Goal: Information Seeking & Learning: Learn about a topic

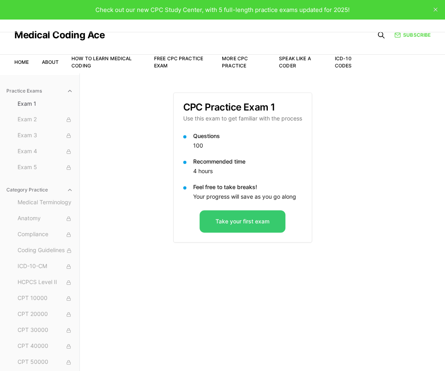
click at [235, 215] on button "Take your first exam" at bounding box center [242, 221] width 86 height 22
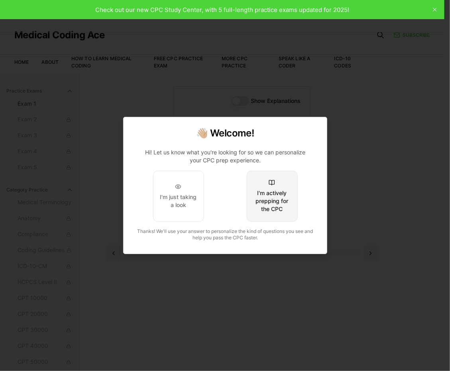
click at [248, 220] on button "I'm actively prepping for the CPC" at bounding box center [271, 196] width 51 height 51
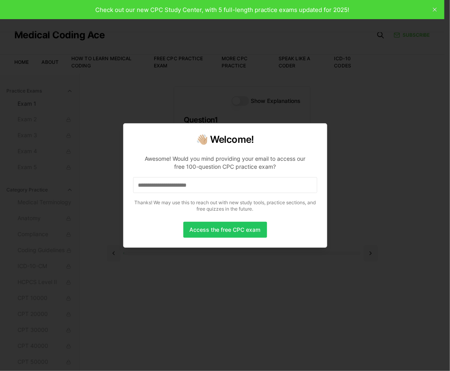
click at [198, 184] on input at bounding box center [225, 185] width 184 height 16
click at [198, 183] on input at bounding box center [225, 185] width 184 height 16
click at [198, 183] on input "*" at bounding box center [225, 185] width 184 height 16
click at [187, 189] on input "**" at bounding box center [225, 185] width 184 height 16
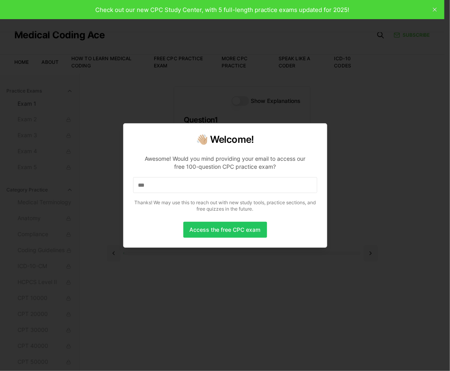
click at [187, 189] on input "***" at bounding box center [225, 185] width 184 height 16
click at [169, 179] on input "****" at bounding box center [225, 185] width 184 height 16
click at [169, 179] on input "*****" at bounding box center [225, 185] width 184 height 16
click at [168, 183] on input "******" at bounding box center [225, 185] width 184 height 16
click at [168, 183] on input "*******" at bounding box center [225, 185] width 184 height 16
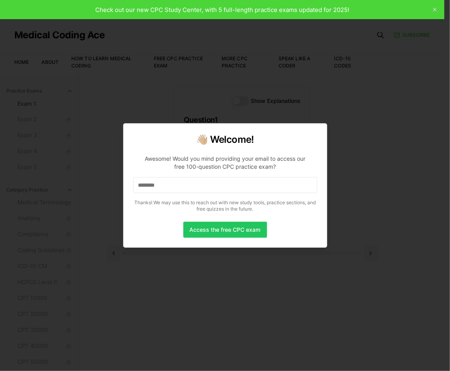
click at [168, 183] on input "********" at bounding box center [225, 185] width 184 height 16
click at [168, 183] on input "*********" at bounding box center [225, 185] width 184 height 16
click at [168, 183] on input "**********" at bounding box center [225, 185] width 184 height 16
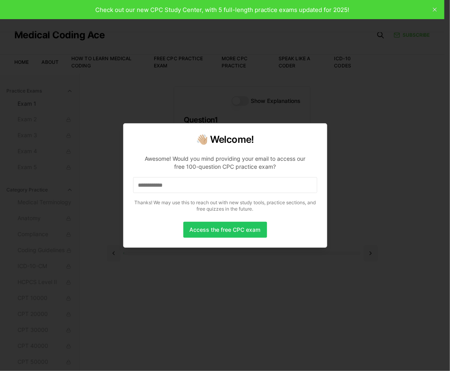
click at [175, 186] on input "**********" at bounding box center [225, 185] width 184 height 16
click at [180, 188] on input "**********" at bounding box center [225, 185] width 184 height 16
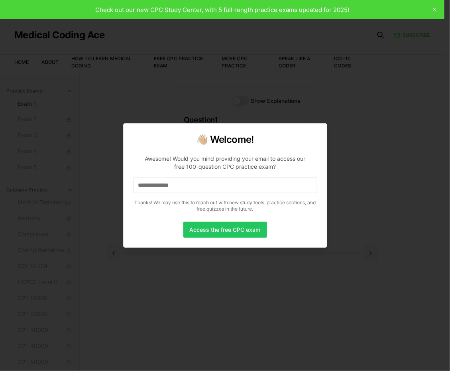
click at [211, 183] on input "**********" at bounding box center [225, 185] width 184 height 16
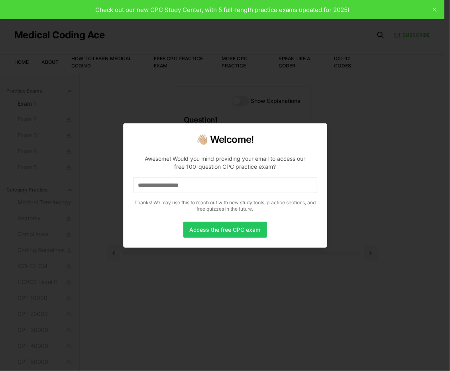
click at [211, 183] on input "**********" at bounding box center [225, 185] width 184 height 16
click at [232, 234] on button "Access the free CPC exam" at bounding box center [225, 230] width 84 height 16
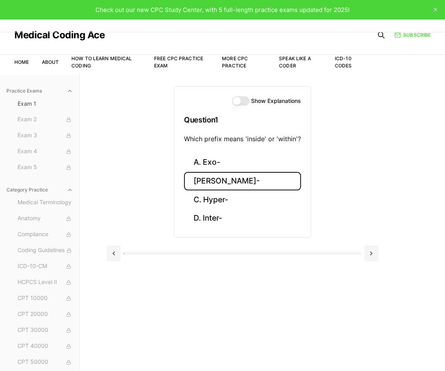
click at [210, 182] on button "[PERSON_NAME]-" at bounding box center [242, 181] width 117 height 19
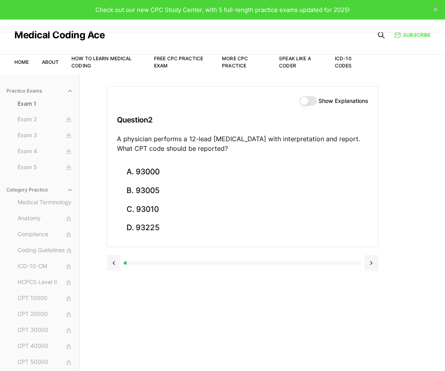
click at [173, 149] on p "A physician performs a 12-lead [MEDICAL_DATA] with interpretation and report. W…" at bounding box center [242, 143] width 251 height 19
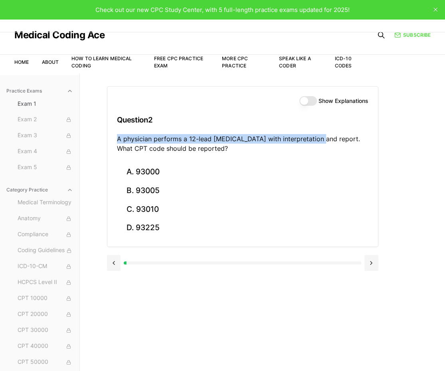
drag, startPoint x: 319, startPoint y: 137, endPoint x: 118, endPoint y: 141, distance: 200.3
click at [118, 141] on p "A physician performs a 12-lead [MEDICAL_DATA] with interpretation and report. W…" at bounding box center [242, 143] width 251 height 19
copy p "A physician performs a 12-lead [MEDICAL_DATA] with interpretation and report."
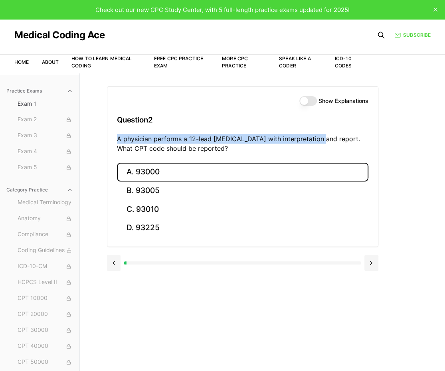
click at [160, 169] on button "A. 93000" at bounding box center [242, 172] width 251 height 19
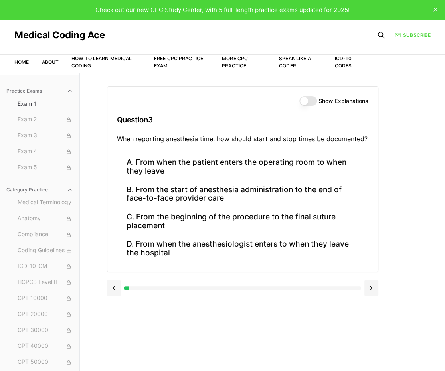
click at [15, 7] on div "Check out our new CPC Study Center, with 5 full-length practice exams updated f…" at bounding box center [222, 9] width 445 height 19
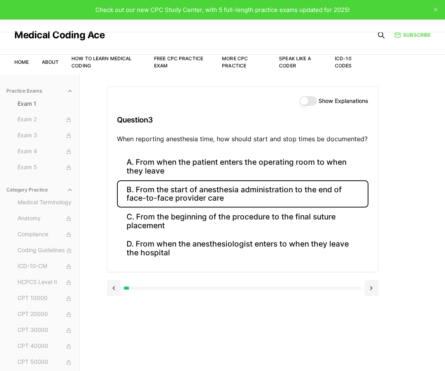
click at [219, 193] on button "B. From the start of anesthesia administration to the end of face-to-face provi…" at bounding box center [242, 193] width 251 height 27
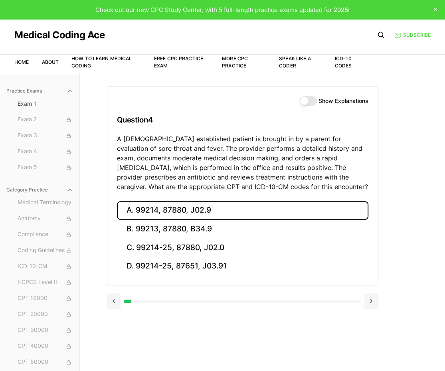
click at [177, 209] on button "A. 99214, 87880, J02.9" at bounding box center [242, 210] width 251 height 19
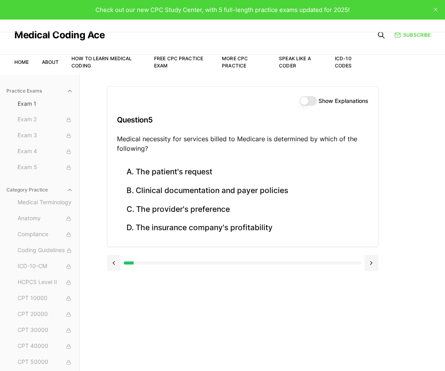
click at [257, 131] on h3 "Question 5" at bounding box center [242, 120] width 251 height 24
click at [266, 113] on h3 "Question 5" at bounding box center [242, 120] width 251 height 24
click at [251, 299] on div "Show Explanations Question 5 Medical necessity for services billed to Medicare …" at bounding box center [262, 258] width 311 height 371
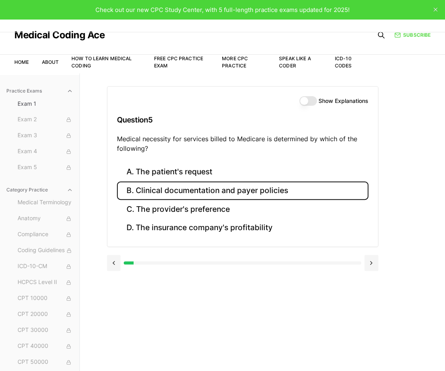
click at [219, 189] on button "B. Clinical documentation and payer policies" at bounding box center [242, 190] width 251 height 19
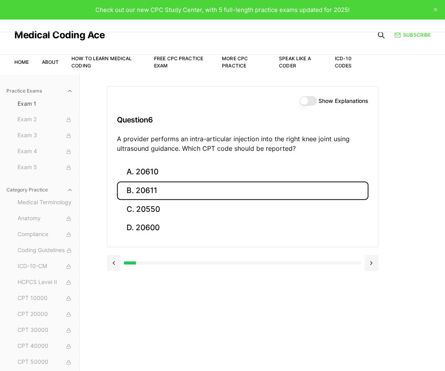
click at [227, 193] on button "B. 20611" at bounding box center [242, 190] width 251 height 19
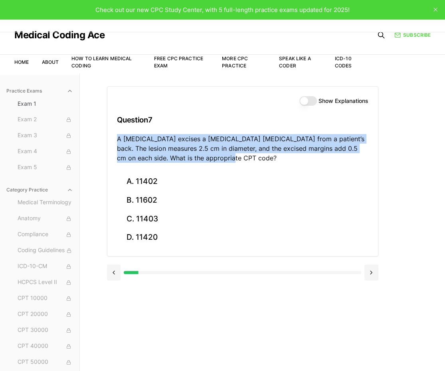
drag, startPoint x: 227, startPoint y: 154, endPoint x: 114, endPoint y: 134, distance: 113.9
click at [114, 134] on div "Show Explanations Question 7 A [MEDICAL_DATA] excises a [MEDICAL_DATA] [MEDICAL…" at bounding box center [242, 130] width 270 height 86
copy p "A [MEDICAL_DATA] excises a [MEDICAL_DATA] [MEDICAL_DATA] from a patient’s back.…"
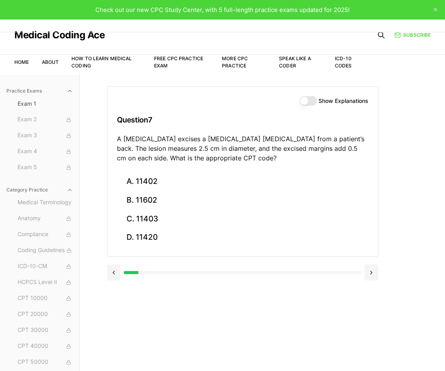
click at [221, 101] on div "Show Explanations" at bounding box center [242, 101] width 251 height 10
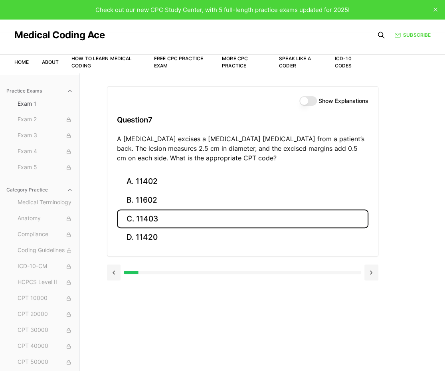
click at [164, 226] on button "C. 11403" at bounding box center [242, 218] width 251 height 19
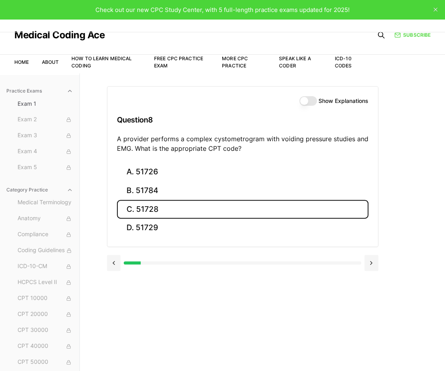
click at [156, 207] on button "C. 51728" at bounding box center [242, 209] width 251 height 19
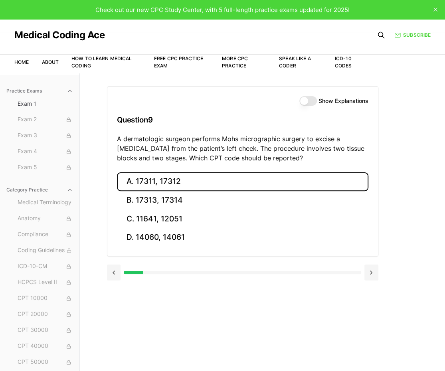
click at [131, 189] on button "A. 17311, 17312" at bounding box center [242, 181] width 251 height 19
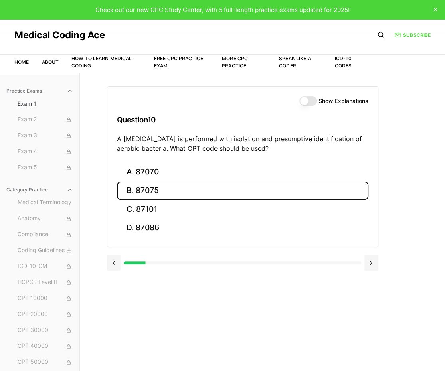
click at [139, 192] on button "B. 87075" at bounding box center [242, 190] width 251 height 19
click at [191, 187] on button "B. 63047" at bounding box center [242, 190] width 251 height 19
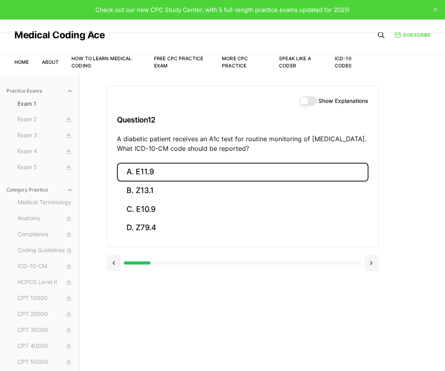
click at [169, 176] on button "A. E11.9" at bounding box center [242, 172] width 251 height 19
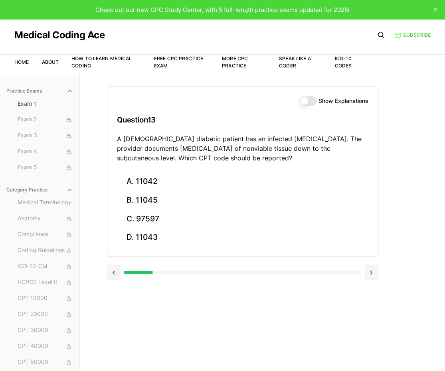
click at [316, 102] on div "Show Explanations" at bounding box center [333, 101] width 69 height 10
click at [306, 101] on button "Show Explanations" at bounding box center [308, 101] width 18 height 10
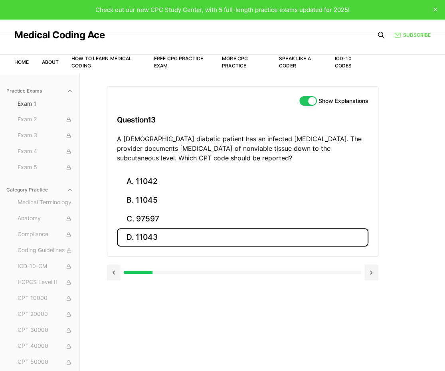
click at [141, 245] on button "D. 11043" at bounding box center [242, 237] width 251 height 19
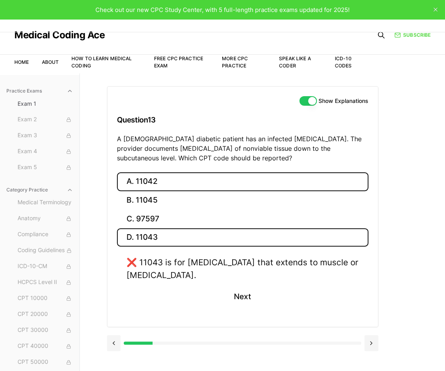
click at [162, 176] on button "A. 11042" at bounding box center [242, 181] width 251 height 19
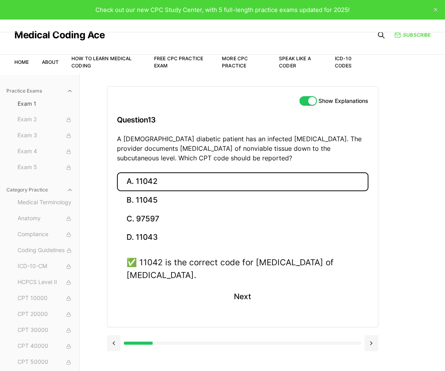
click at [371, 357] on div "Show Explanations Question 13 A [DEMOGRAPHIC_DATA] diabetic patient has an infe…" at bounding box center [262, 258] width 311 height 371
click at [115, 337] on button at bounding box center [114, 343] width 14 height 16
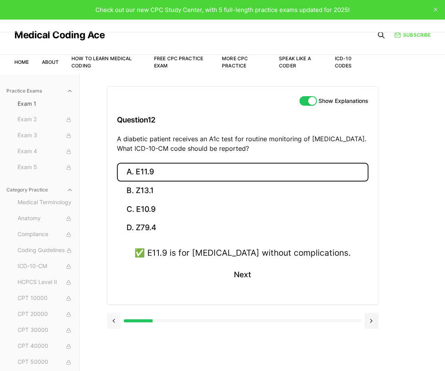
click at [110, 323] on button at bounding box center [114, 321] width 14 height 16
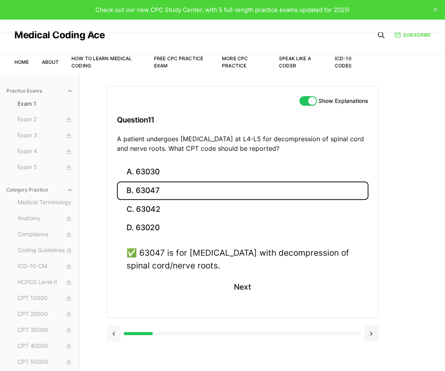
click at [111, 329] on button at bounding box center [114, 333] width 14 height 16
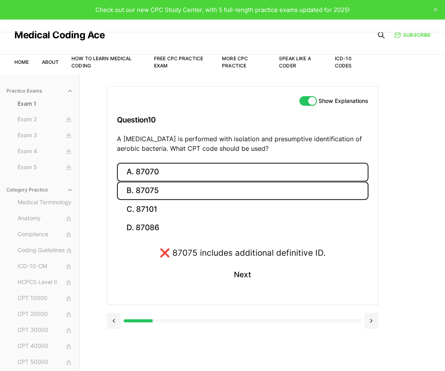
click at [159, 170] on button "A. 87070" at bounding box center [242, 172] width 251 height 19
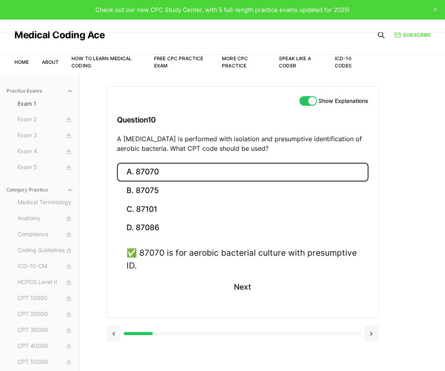
click at [116, 332] on button at bounding box center [114, 333] width 14 height 16
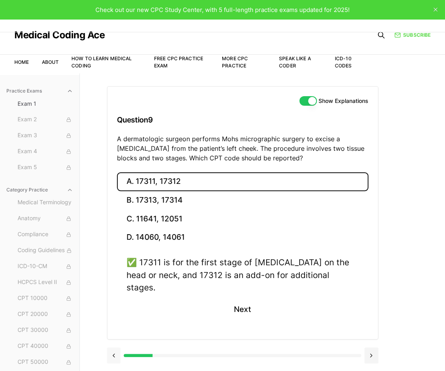
click at [116, 339] on div at bounding box center [242, 354] width 271 height 30
click at [114, 347] on button at bounding box center [114, 355] width 14 height 16
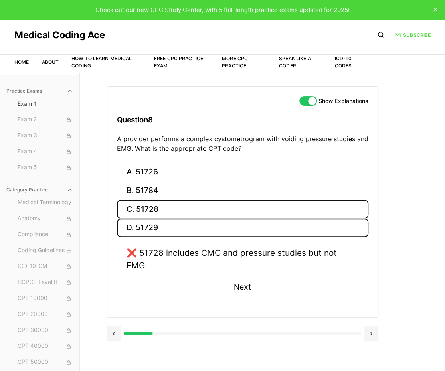
click at [148, 232] on button "D. 51729" at bounding box center [242, 228] width 251 height 19
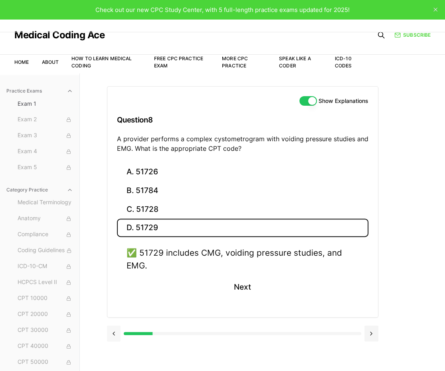
click at [113, 333] on button at bounding box center [114, 333] width 14 height 16
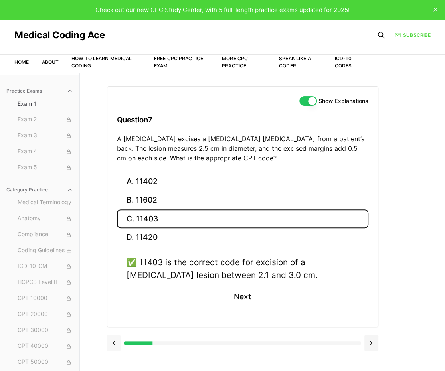
click at [115, 348] on button at bounding box center [114, 343] width 14 height 16
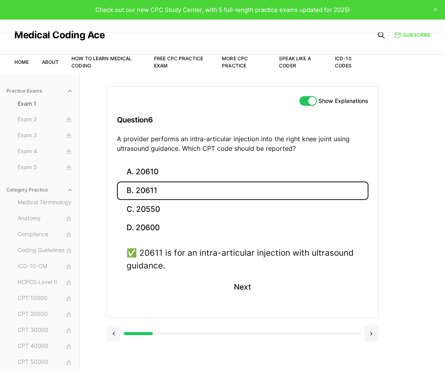
click at [114, 336] on button at bounding box center [114, 333] width 14 height 16
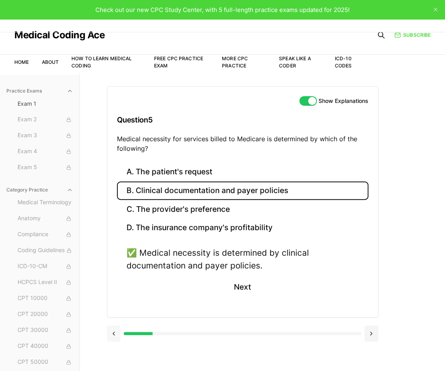
click at [114, 336] on button at bounding box center [114, 333] width 14 height 16
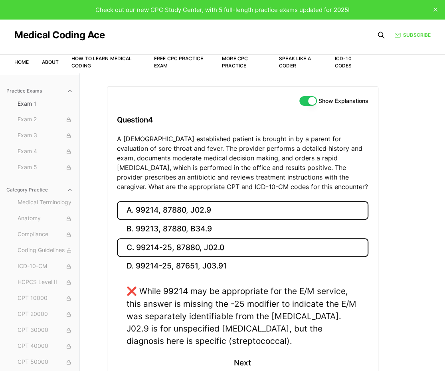
click at [192, 245] on button "C. 99214-25, 87880, J02.0" at bounding box center [242, 247] width 251 height 19
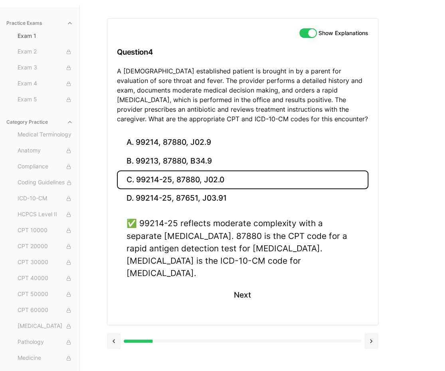
scroll to position [73, 0]
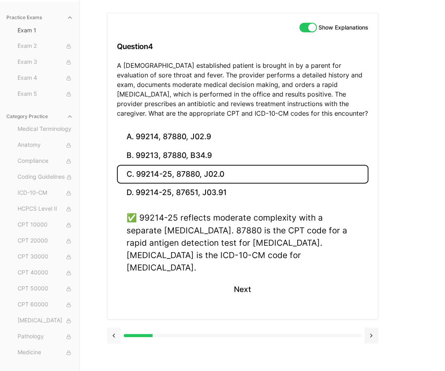
click at [117, 327] on button at bounding box center [114, 335] width 14 height 16
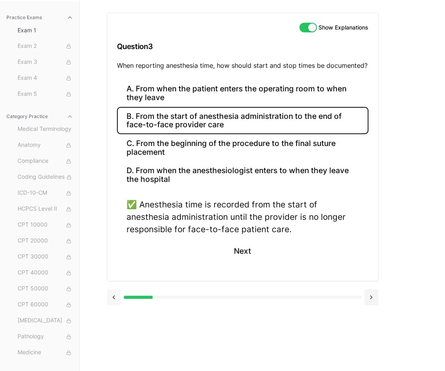
click at [119, 293] on button at bounding box center [114, 297] width 14 height 16
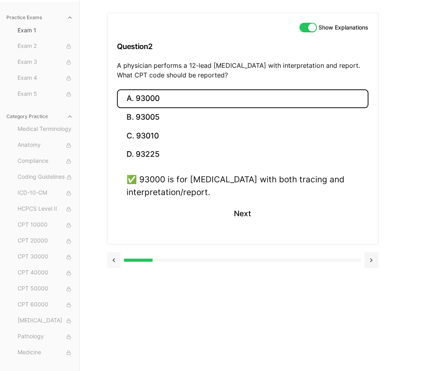
click at [116, 266] on button at bounding box center [114, 260] width 14 height 16
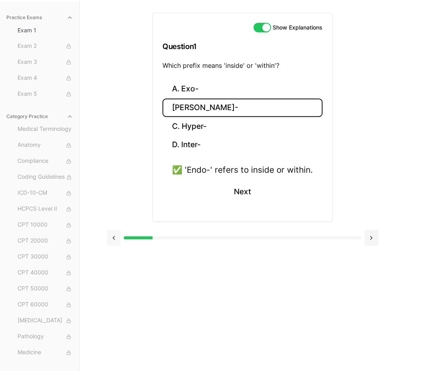
click at [116, 243] on button at bounding box center [114, 238] width 14 height 16
click at [115, 236] on button at bounding box center [114, 238] width 14 height 16
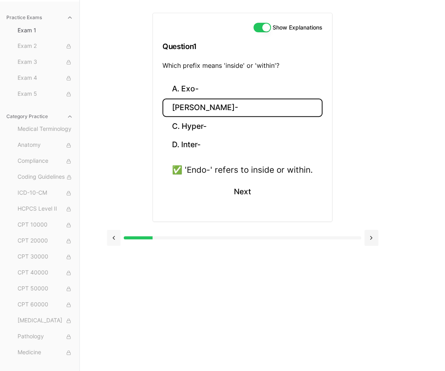
click at [115, 236] on button at bounding box center [114, 238] width 14 height 16
click at [369, 236] on button at bounding box center [371, 238] width 14 height 16
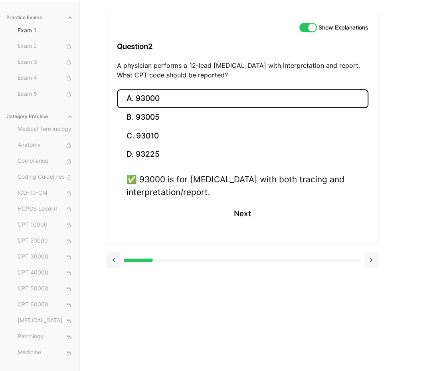
click at [369, 236] on div "A. 93000 B. 93005 C. 93010 D. 93225 ✅ 93000 is for [MEDICAL_DATA] with both tra…" at bounding box center [242, 166] width 270 height 154
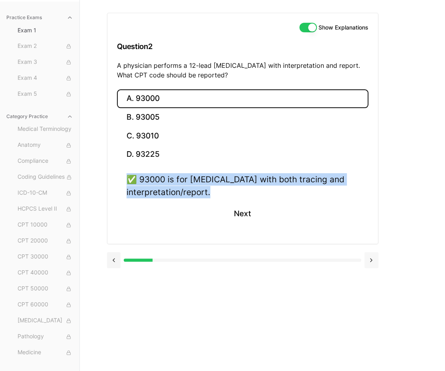
click at [369, 236] on div "A. 93000 B. 93005 C. 93010 D. 93225 ✅ 93000 is for [MEDICAL_DATA] with both tra…" at bounding box center [242, 166] width 270 height 154
click at [373, 264] on button at bounding box center [371, 260] width 14 height 16
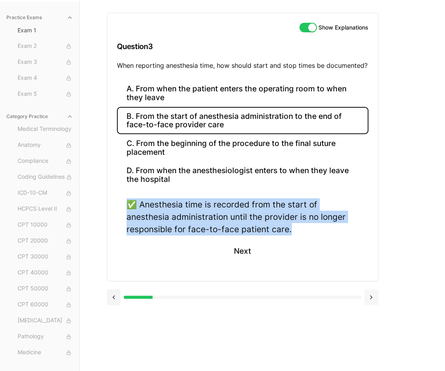
click at [367, 298] on button at bounding box center [371, 297] width 14 height 16
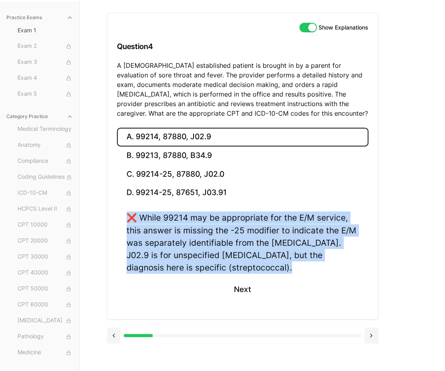
click at [389, 269] on div "Show Explanations Question 4 A [DEMOGRAPHIC_DATA] established patient is brough…" at bounding box center [262, 185] width 311 height 371
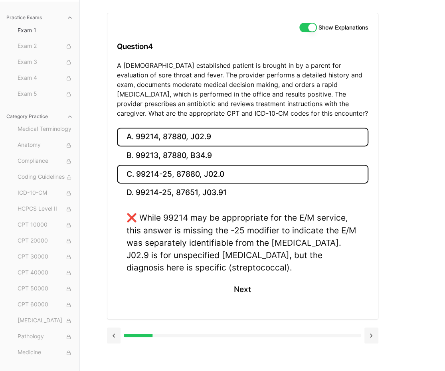
click at [199, 170] on button "C. 99214-25, 87880, J02.0" at bounding box center [242, 174] width 251 height 19
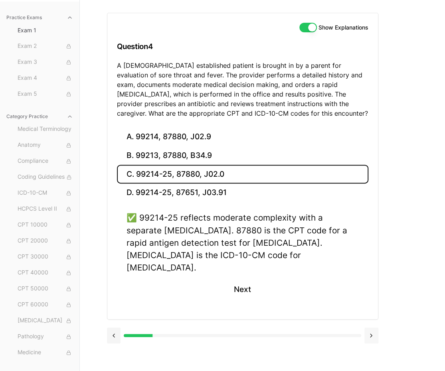
click at [374, 327] on button at bounding box center [371, 335] width 14 height 16
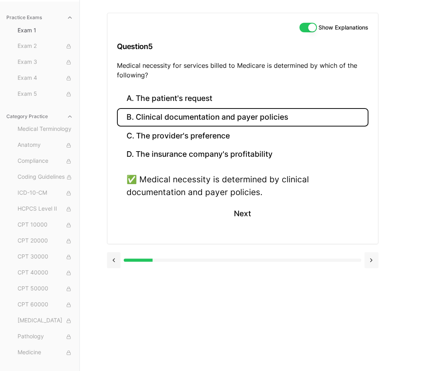
click at [377, 262] on button at bounding box center [371, 260] width 14 height 16
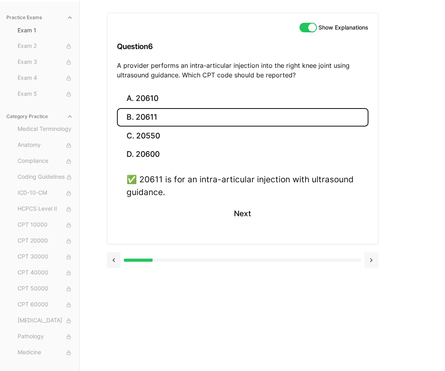
click at [377, 262] on button at bounding box center [371, 260] width 14 height 16
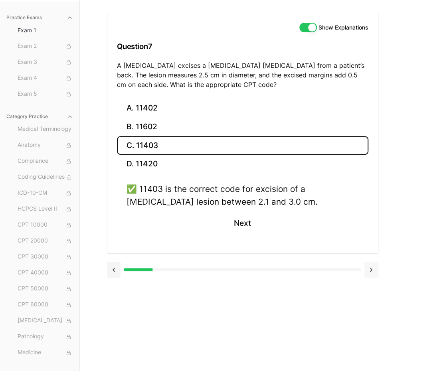
click at [377, 262] on button at bounding box center [371, 270] width 14 height 16
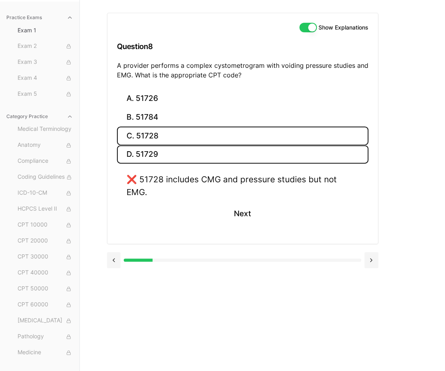
click at [229, 150] on button "D. 51729" at bounding box center [242, 154] width 251 height 19
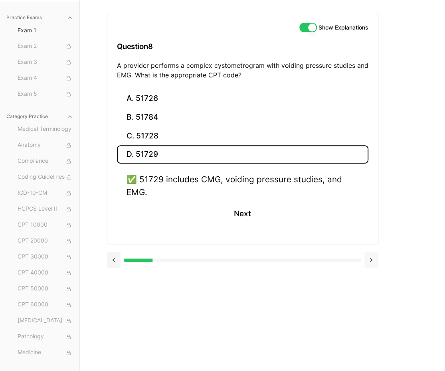
click at [376, 257] on button at bounding box center [371, 260] width 14 height 16
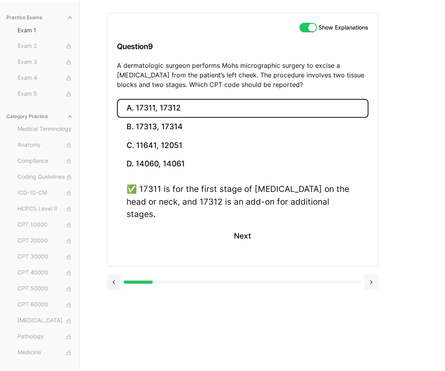
click at [372, 274] on button at bounding box center [371, 282] width 14 height 16
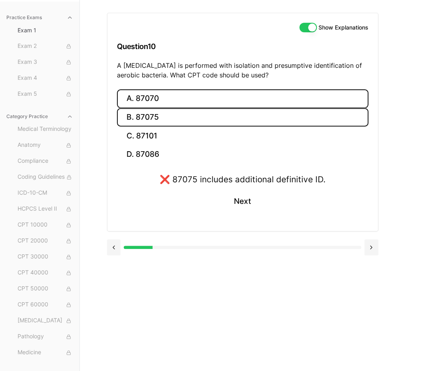
click at [205, 104] on button "A. 87070" at bounding box center [242, 98] width 251 height 19
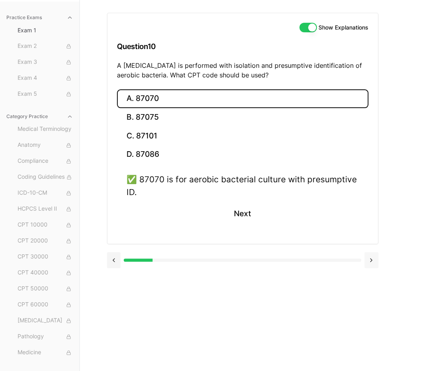
click at [377, 254] on button at bounding box center [371, 260] width 14 height 16
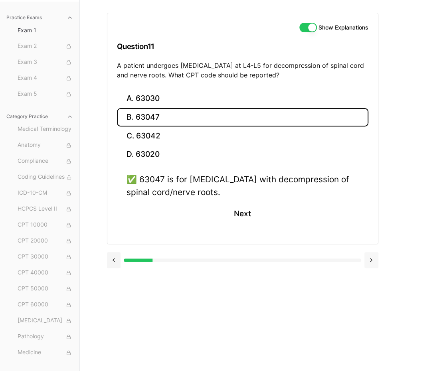
click at [377, 254] on button at bounding box center [371, 260] width 14 height 16
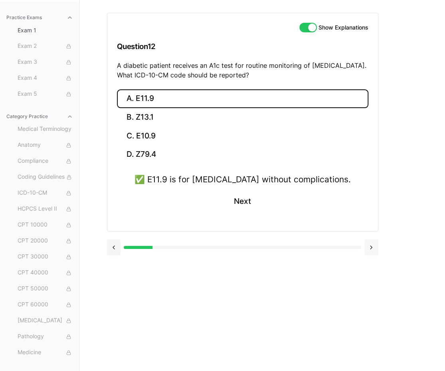
click at [377, 254] on button at bounding box center [371, 247] width 14 height 16
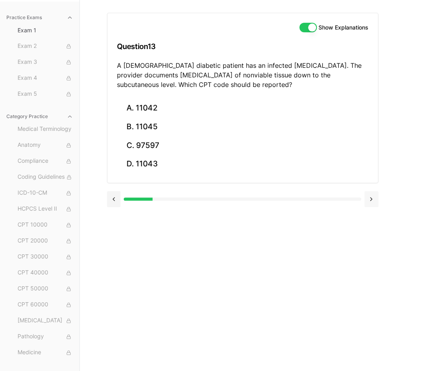
click at [374, 197] on button at bounding box center [371, 199] width 14 height 16
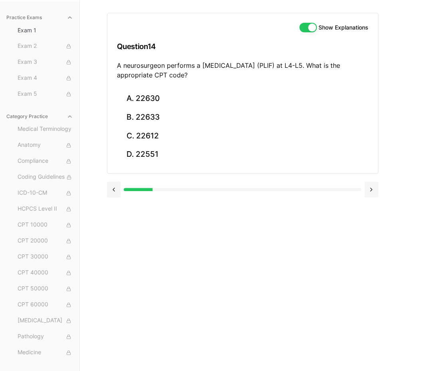
click at [374, 197] on button at bounding box center [371, 189] width 14 height 16
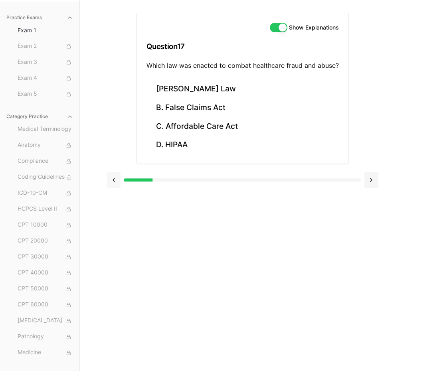
click at [115, 172] on button at bounding box center [114, 180] width 14 height 16
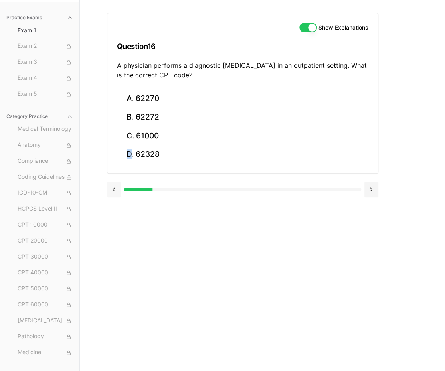
click at [115, 171] on div "A. 62270 B. 62272 C. 61000 D. 62328" at bounding box center [242, 131] width 270 height 84
click at [113, 181] on button at bounding box center [114, 189] width 14 height 16
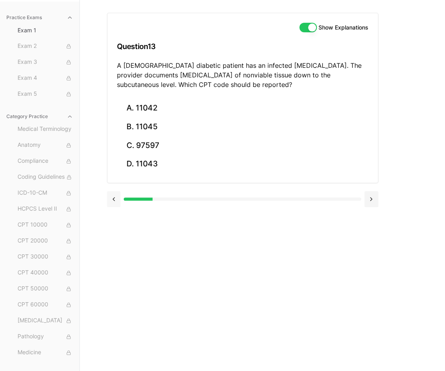
click at [113, 181] on div "A. 11042 B. 11045 C. 97597 D. 11043" at bounding box center [242, 141] width 270 height 84
click at [112, 191] on button at bounding box center [114, 199] width 14 height 16
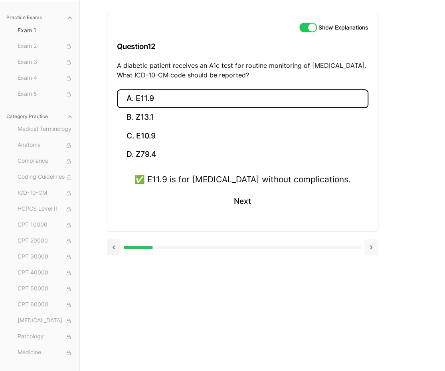
click at [370, 243] on button at bounding box center [371, 247] width 14 height 16
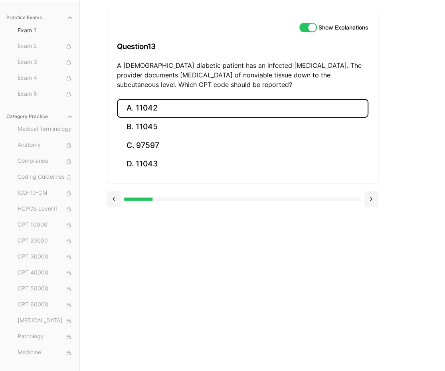
click at [169, 113] on button "A. 11042" at bounding box center [242, 108] width 251 height 19
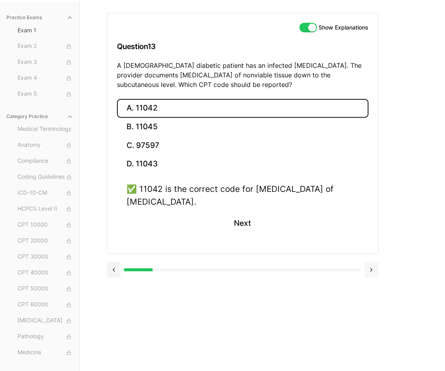
click at [373, 271] on button at bounding box center [371, 270] width 14 height 16
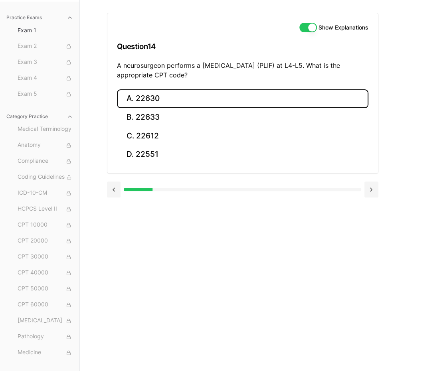
click at [152, 96] on button "A. 22630" at bounding box center [242, 98] width 251 height 19
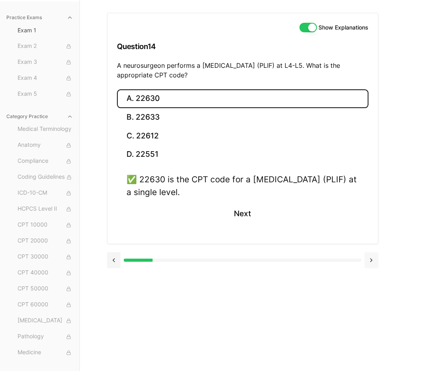
click at [370, 261] on button at bounding box center [371, 260] width 14 height 16
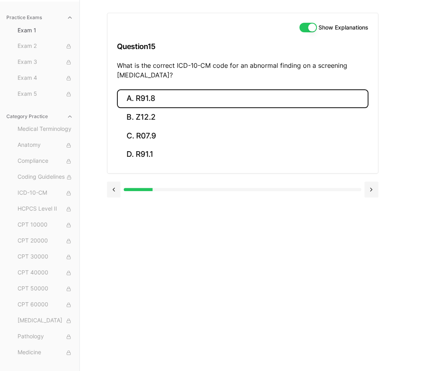
click at [287, 106] on button "A. R91.8" at bounding box center [242, 98] width 251 height 19
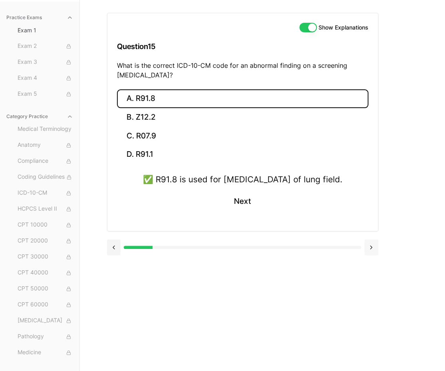
click at [372, 255] on button at bounding box center [371, 247] width 14 height 16
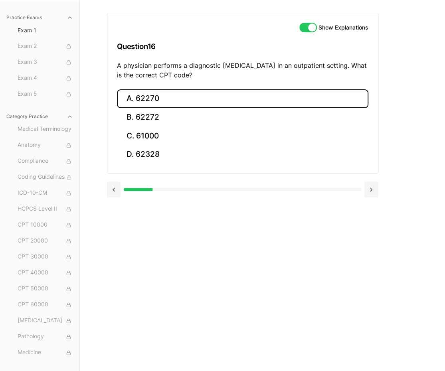
click at [158, 97] on button "A. 62270" at bounding box center [242, 98] width 251 height 19
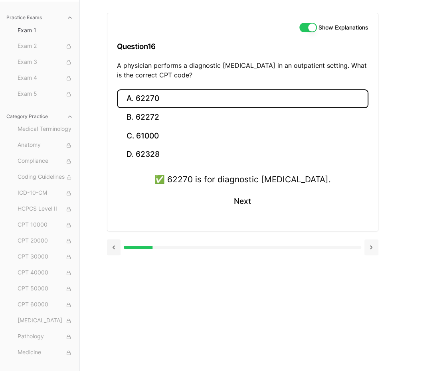
click at [368, 252] on button at bounding box center [371, 247] width 14 height 16
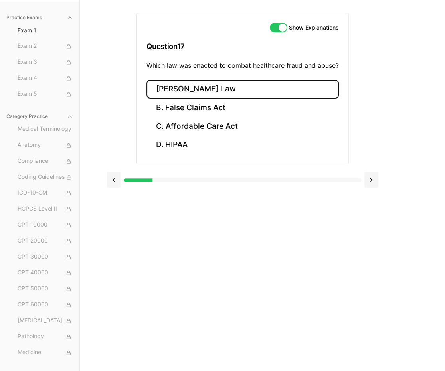
click at [192, 92] on button "[PERSON_NAME] Law" at bounding box center [242, 89] width 192 height 19
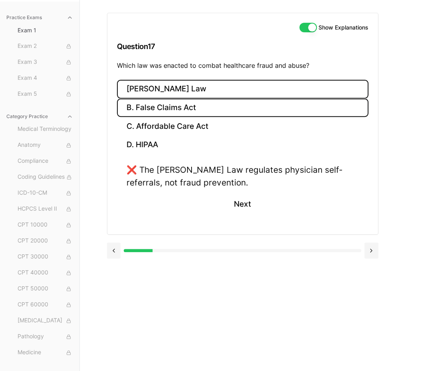
click at [186, 106] on button "B. False Claims Act" at bounding box center [242, 108] width 251 height 19
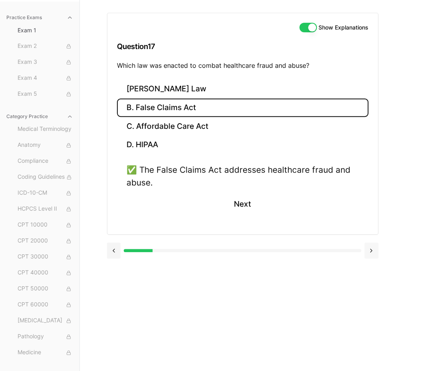
click at [376, 254] on button at bounding box center [371, 250] width 14 height 16
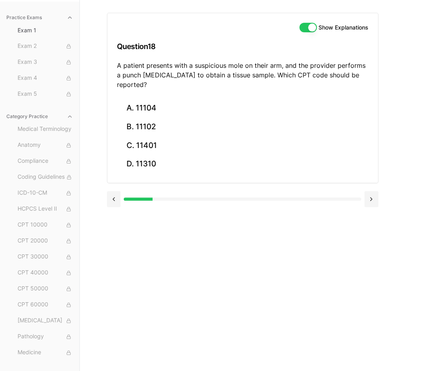
click at [226, 75] on p "A patient presents with a suspicious mole on their arm, and the provider perfor…" at bounding box center [242, 75] width 251 height 29
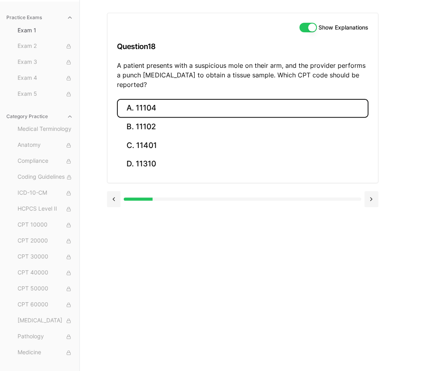
click at [159, 99] on button "A. 11104" at bounding box center [242, 108] width 251 height 19
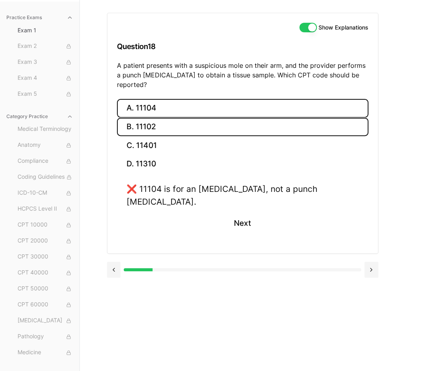
click at [152, 119] on button "B. 11102" at bounding box center [242, 127] width 251 height 19
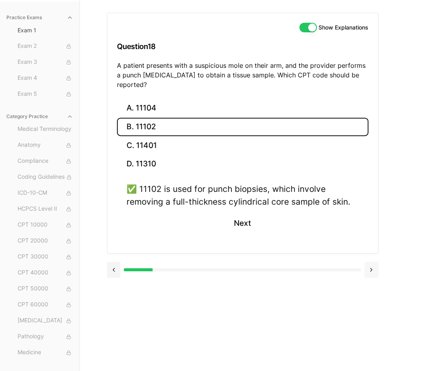
click at [369, 262] on button at bounding box center [371, 270] width 14 height 16
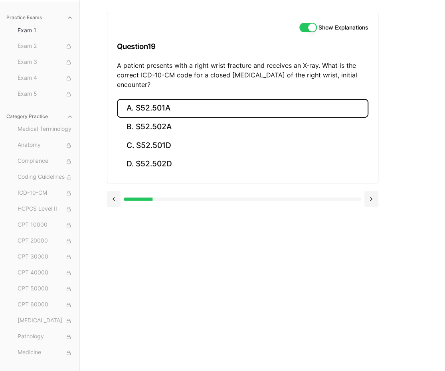
click at [139, 112] on button "A. S52.501A" at bounding box center [242, 108] width 251 height 19
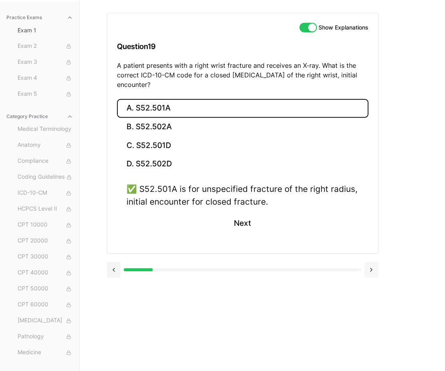
click at [371, 273] on button at bounding box center [371, 270] width 14 height 16
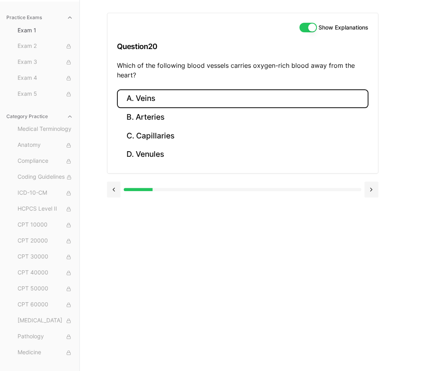
click at [165, 100] on button "A. Veins" at bounding box center [242, 98] width 251 height 19
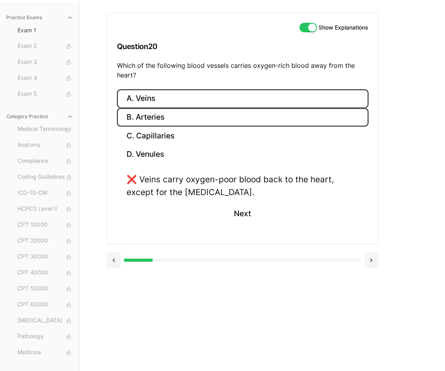
click at [162, 112] on button "B. Arteries" at bounding box center [242, 117] width 251 height 19
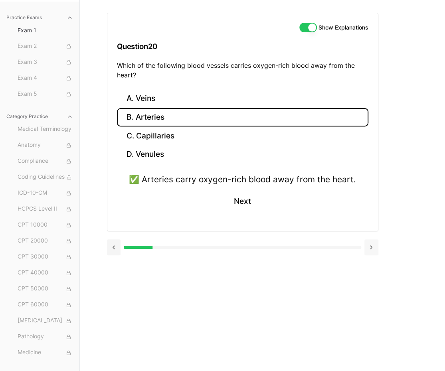
click at [371, 240] on button at bounding box center [371, 247] width 14 height 16
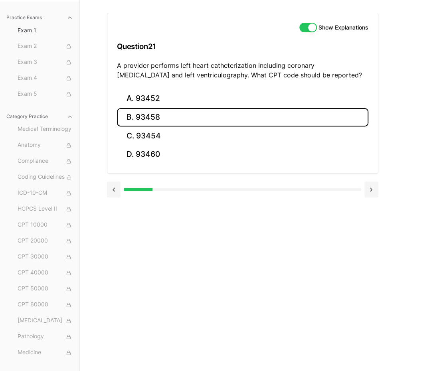
click at [160, 122] on button "B. 93458" at bounding box center [242, 117] width 251 height 19
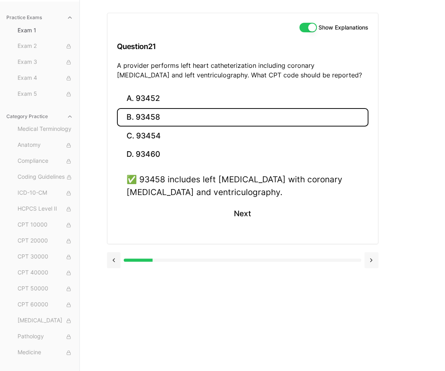
click at [372, 256] on button at bounding box center [371, 260] width 14 height 16
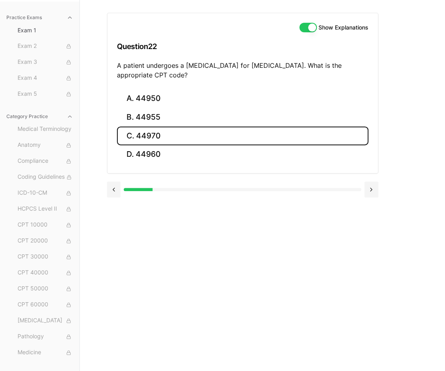
click at [214, 141] on button "C. 44970" at bounding box center [242, 135] width 251 height 19
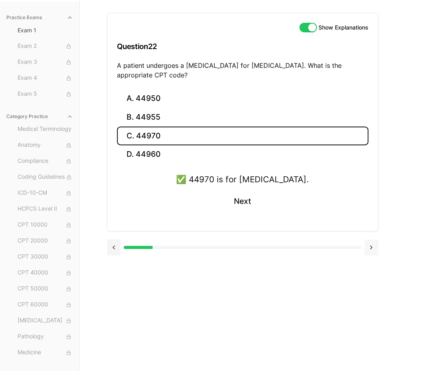
click at [375, 246] on button at bounding box center [371, 247] width 14 height 16
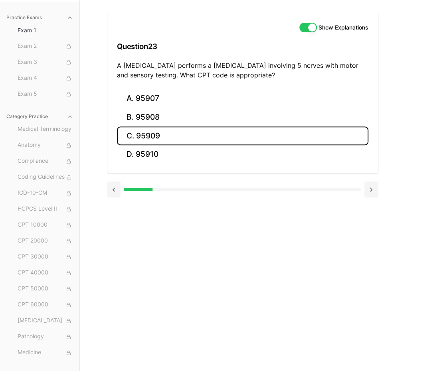
click at [193, 134] on button "C. 95909" at bounding box center [242, 135] width 251 height 19
click at [376, 248] on button at bounding box center [371, 247] width 14 height 16
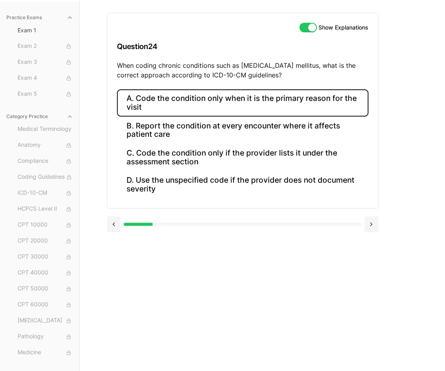
click at [250, 103] on button "A. Code the condition only when it is the primary reason for the visit" at bounding box center [242, 102] width 251 height 27
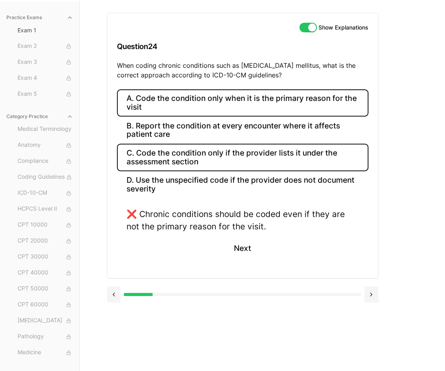
click at [198, 156] on button "C. Code the condition only if the provider lists it under the assessment section" at bounding box center [242, 157] width 251 height 27
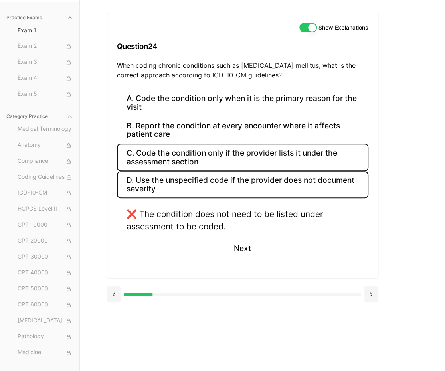
click at [174, 182] on button "D. Use the unspecified code if the provider does not document severity" at bounding box center [242, 184] width 251 height 27
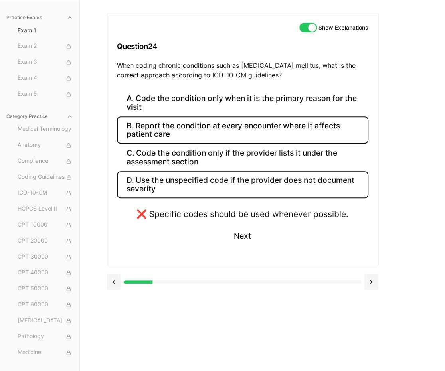
click at [183, 124] on button "B. Report the condition at every encounter where it affects patient care" at bounding box center [242, 129] width 251 height 27
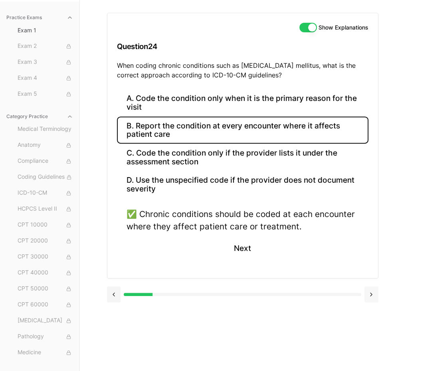
click at [372, 296] on button at bounding box center [371, 294] width 14 height 16
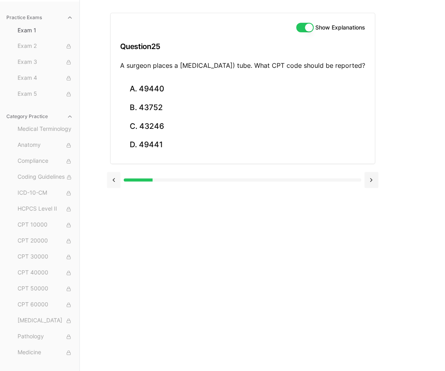
click at [110, 186] on button at bounding box center [114, 180] width 14 height 16
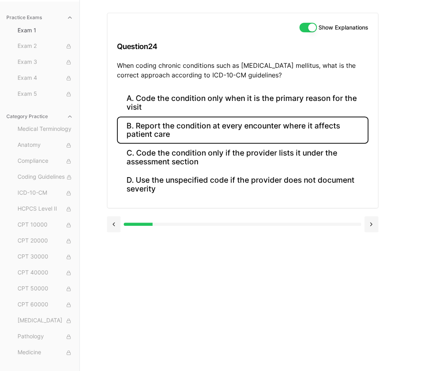
click at [179, 138] on button "B. Report the condition at every encounter where it affects patient care" at bounding box center [242, 129] width 251 height 27
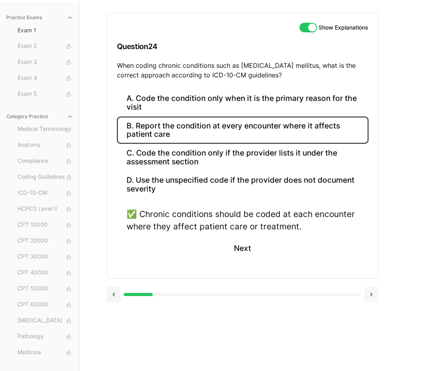
click at [376, 297] on button at bounding box center [371, 294] width 14 height 16
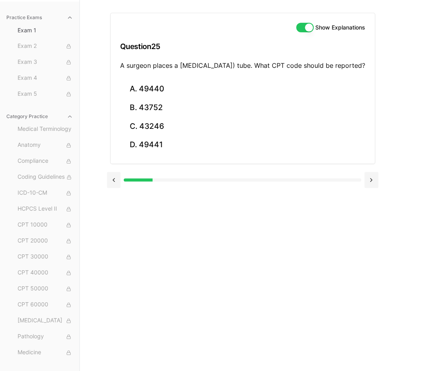
click at [248, 70] on p "A surgeon places a [MEDICAL_DATA]) tube. What CPT code should be reported?" at bounding box center [242, 66] width 245 height 10
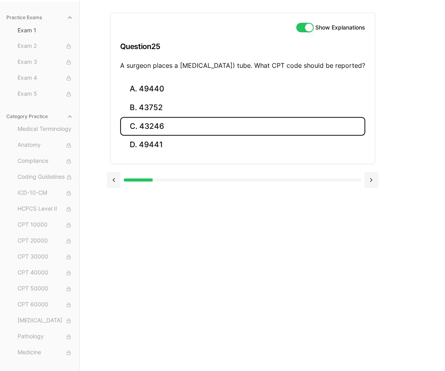
click at [214, 130] on button "C. 43246" at bounding box center [242, 126] width 245 height 19
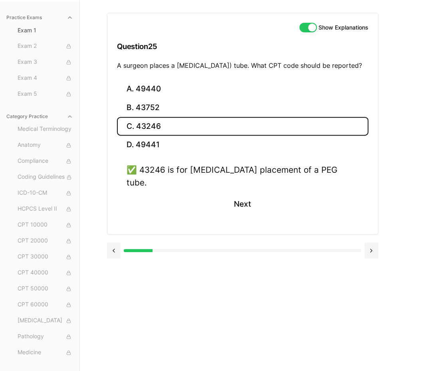
click at [214, 130] on button "C. 43246" at bounding box center [242, 126] width 251 height 19
click at [375, 246] on button at bounding box center [371, 250] width 14 height 16
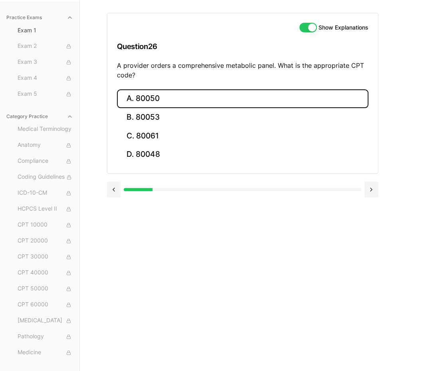
click at [162, 100] on button "A. 80050" at bounding box center [242, 98] width 251 height 19
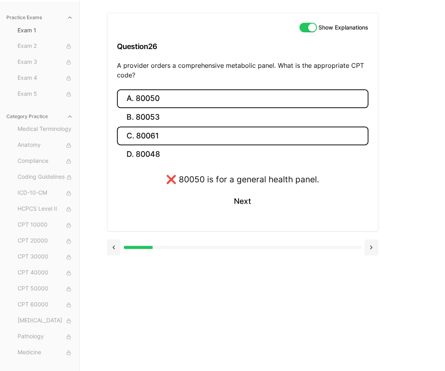
click at [158, 134] on button "C. 80061" at bounding box center [242, 135] width 251 height 19
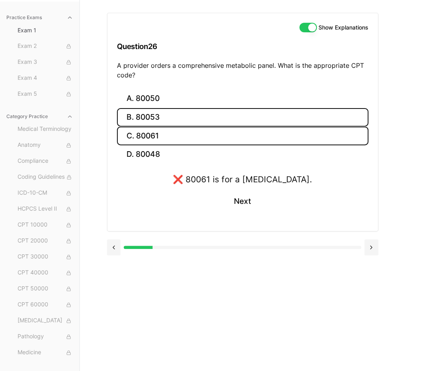
click at [159, 116] on button "B. 80053" at bounding box center [242, 117] width 251 height 19
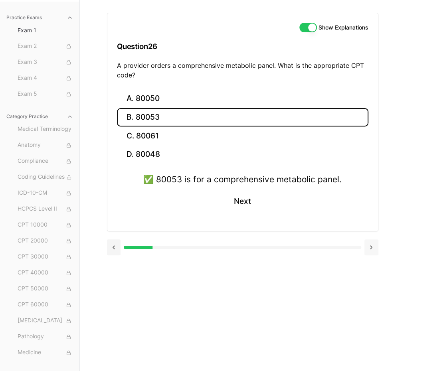
click at [374, 248] on button at bounding box center [371, 247] width 14 height 16
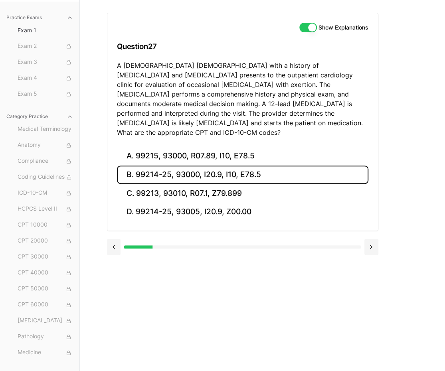
click at [253, 166] on button "B. 99214-25, 93000, I20.9, I10, E78.5" at bounding box center [242, 175] width 251 height 19
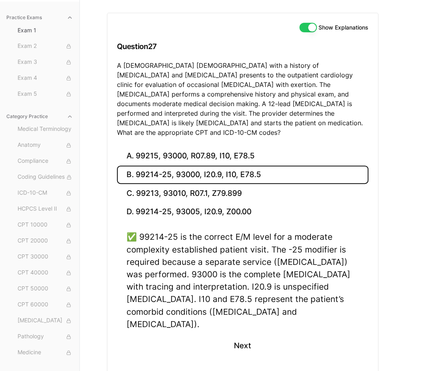
scroll to position [86, 0]
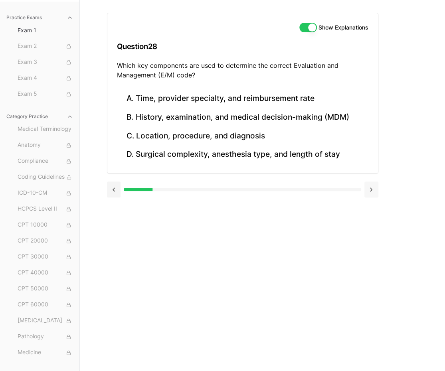
scroll to position [73, 0]
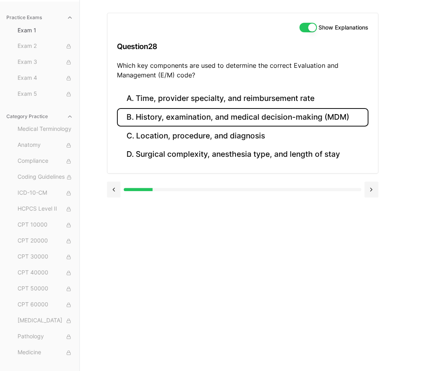
click at [222, 122] on button "B. History, examination, and medical decision-making (MDM)" at bounding box center [242, 117] width 251 height 19
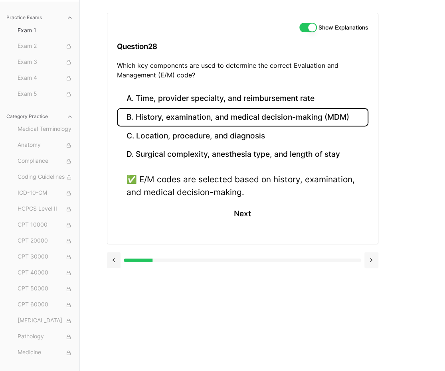
click at [374, 260] on button at bounding box center [371, 260] width 14 height 16
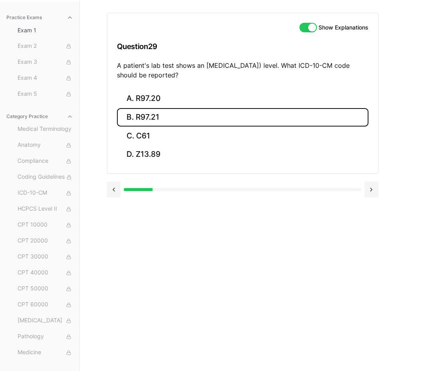
click at [152, 115] on button "B. R97.21" at bounding box center [242, 117] width 251 height 19
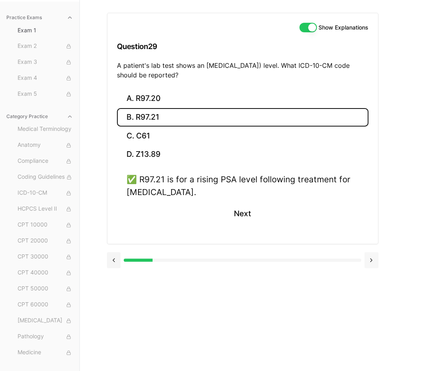
click at [368, 264] on button at bounding box center [371, 260] width 14 height 16
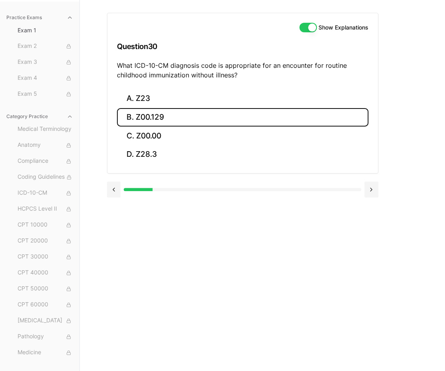
click at [237, 111] on button "B. Z00.129" at bounding box center [242, 117] width 251 height 19
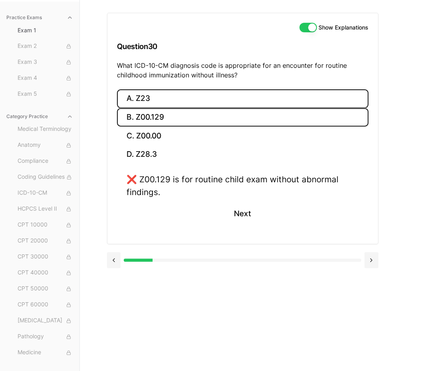
click at [207, 97] on button "A. Z23" at bounding box center [242, 98] width 251 height 19
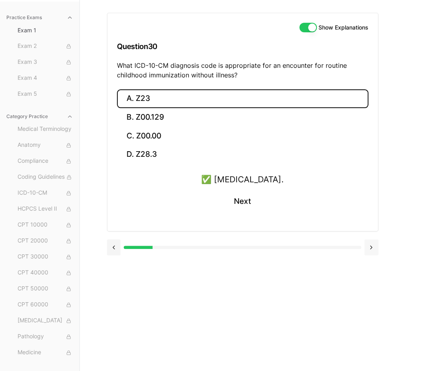
click at [376, 243] on button at bounding box center [371, 247] width 14 height 16
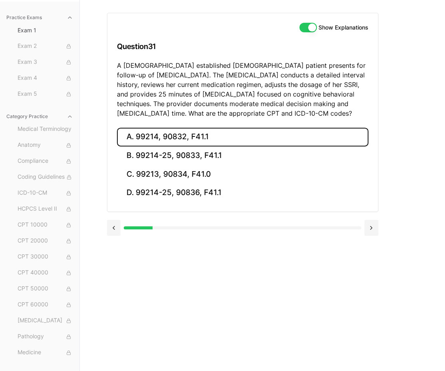
click at [226, 136] on button "A. 99214, 90832, F41.1" at bounding box center [242, 137] width 251 height 19
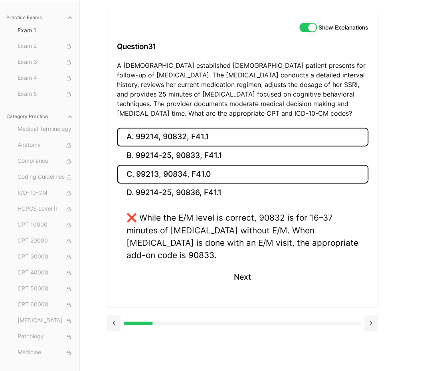
click at [215, 177] on button "C. 99213, 90834, F41.0" at bounding box center [242, 174] width 251 height 19
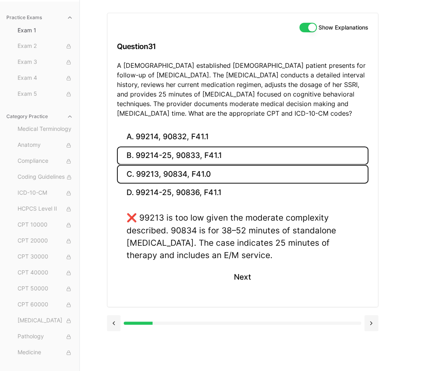
click at [215, 162] on button "B. 99214-25, 90833, F41.1" at bounding box center [242, 155] width 251 height 19
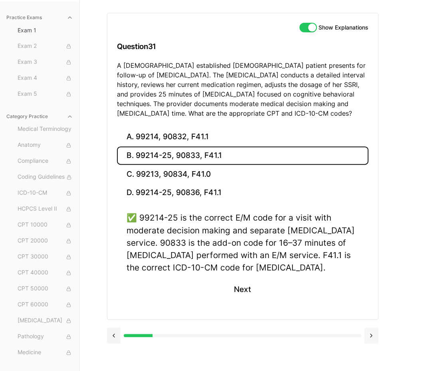
click at [375, 335] on button at bounding box center [371, 335] width 14 height 16
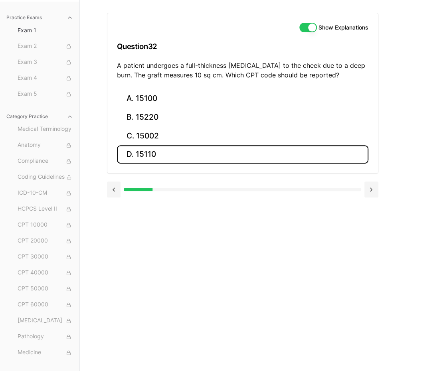
click at [174, 150] on button "D. 15110" at bounding box center [242, 154] width 251 height 19
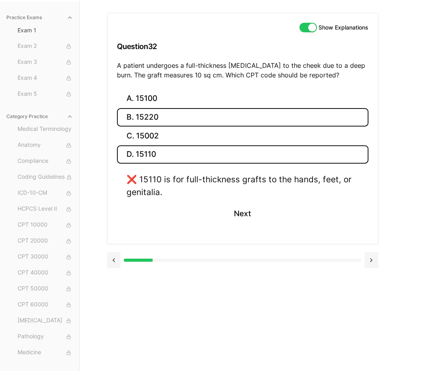
click at [160, 110] on button "B. 15220" at bounding box center [242, 117] width 251 height 19
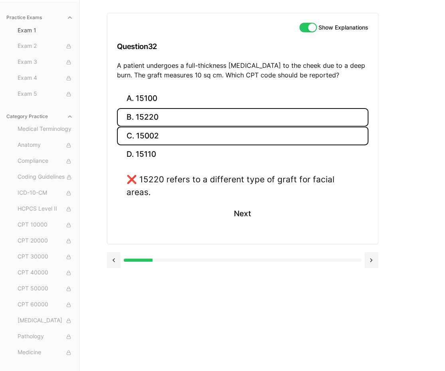
click at [162, 130] on button "C. 15002" at bounding box center [242, 135] width 251 height 19
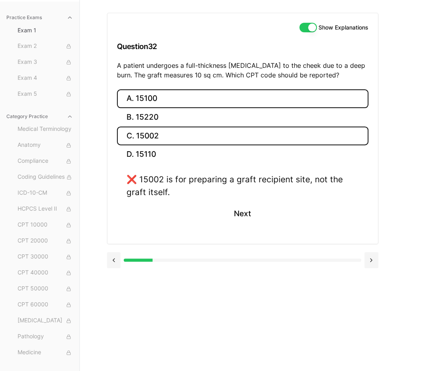
click at [150, 102] on button "A. 15100" at bounding box center [242, 98] width 251 height 19
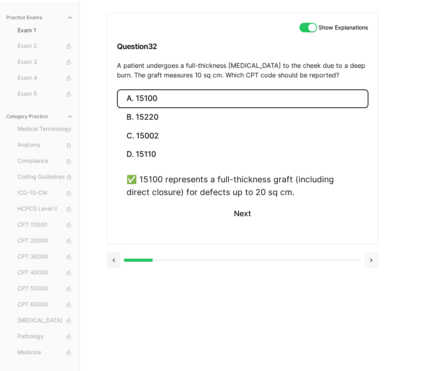
click at [368, 258] on button at bounding box center [371, 260] width 14 height 16
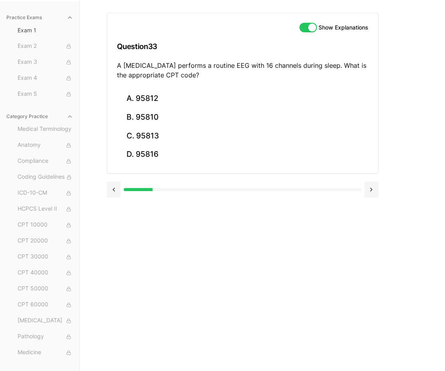
click at [185, 57] on h3 "Question 33" at bounding box center [242, 47] width 251 height 24
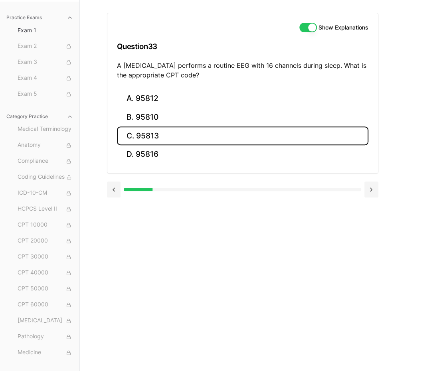
click at [184, 135] on button "C. 95813" at bounding box center [242, 135] width 251 height 19
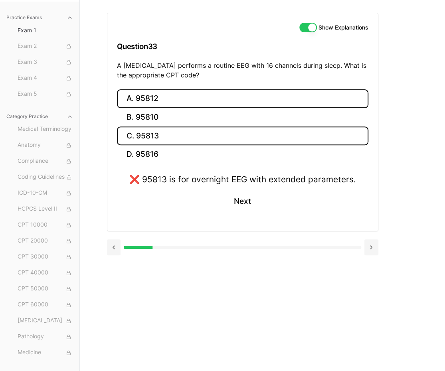
click at [175, 98] on button "A. 95812" at bounding box center [242, 98] width 251 height 19
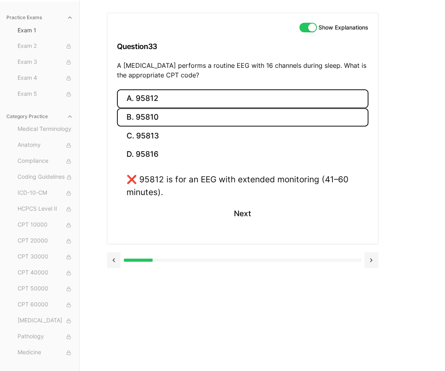
click at [173, 109] on button "B. 95810" at bounding box center [242, 117] width 251 height 19
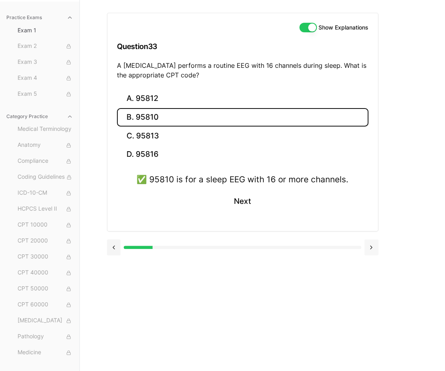
click at [365, 245] on button at bounding box center [371, 247] width 14 height 16
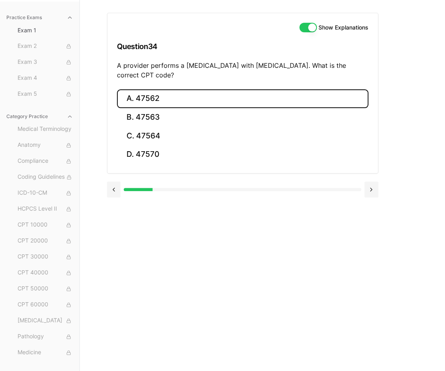
click at [199, 100] on button "A. 47562" at bounding box center [242, 98] width 251 height 19
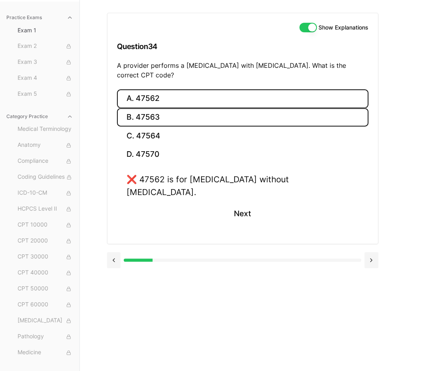
click at [186, 123] on button "B. 47563" at bounding box center [242, 117] width 251 height 19
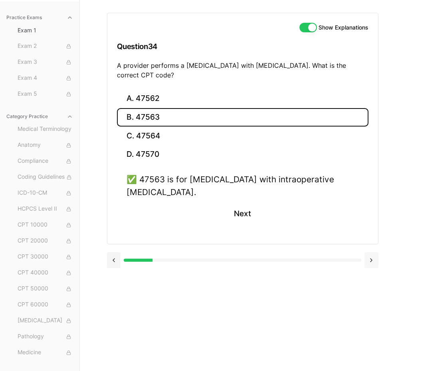
click at [370, 262] on button at bounding box center [371, 260] width 14 height 16
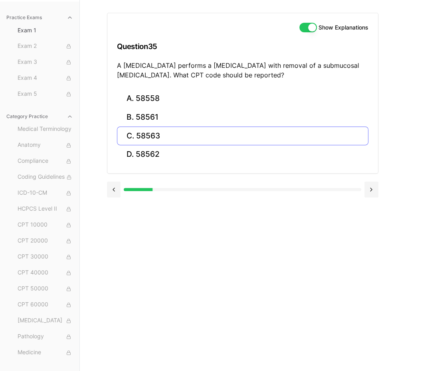
scroll to position [73, 0]
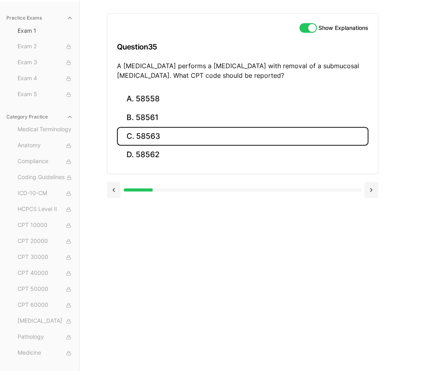
click at [179, 134] on button "C. 58563" at bounding box center [242, 136] width 251 height 19
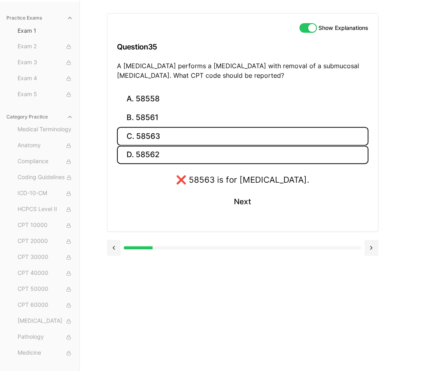
click at [174, 152] on button "D. 58562" at bounding box center [242, 155] width 251 height 19
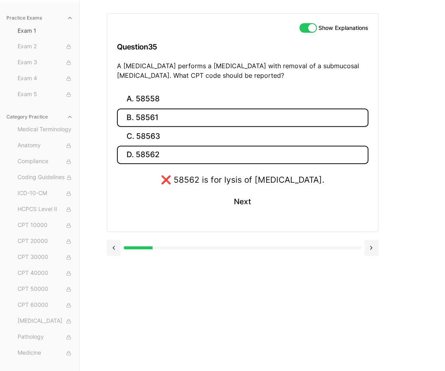
click at [165, 108] on button "B. 58561" at bounding box center [242, 117] width 251 height 19
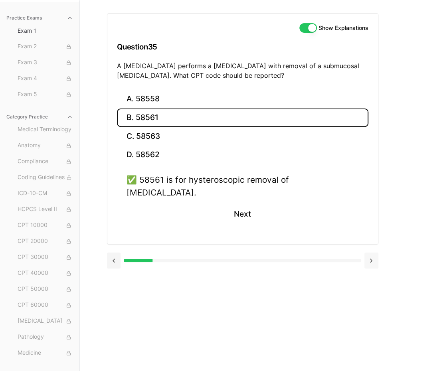
click at [367, 252] on button at bounding box center [371, 260] width 14 height 16
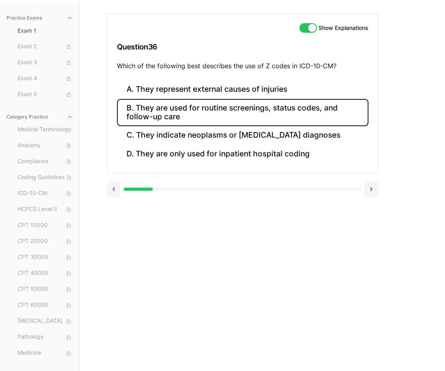
click at [319, 108] on button "B. They are used for routine screenings, status codes, and follow-up care" at bounding box center [242, 112] width 251 height 27
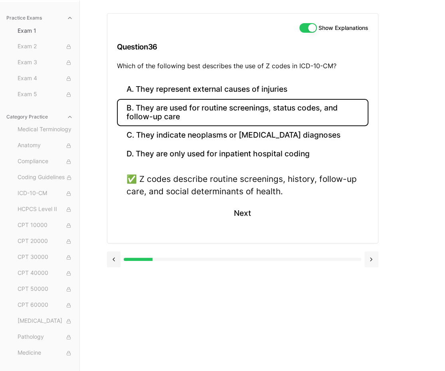
click at [370, 262] on button at bounding box center [371, 259] width 14 height 16
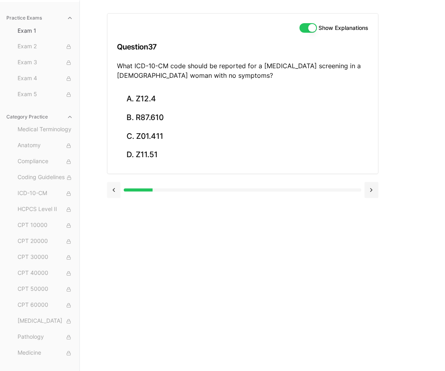
click at [114, 192] on button at bounding box center [114, 190] width 14 height 16
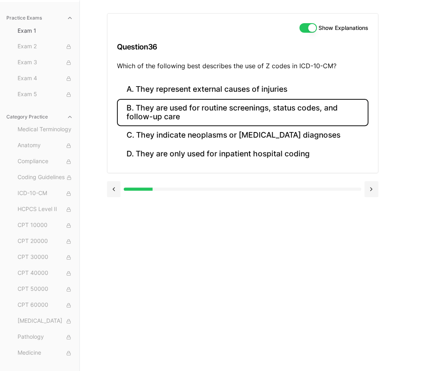
click at [222, 118] on button "B. They are used for routine screenings, status codes, and follow-up care" at bounding box center [242, 112] width 251 height 27
